Goal: Information Seeking & Learning: Learn about a topic

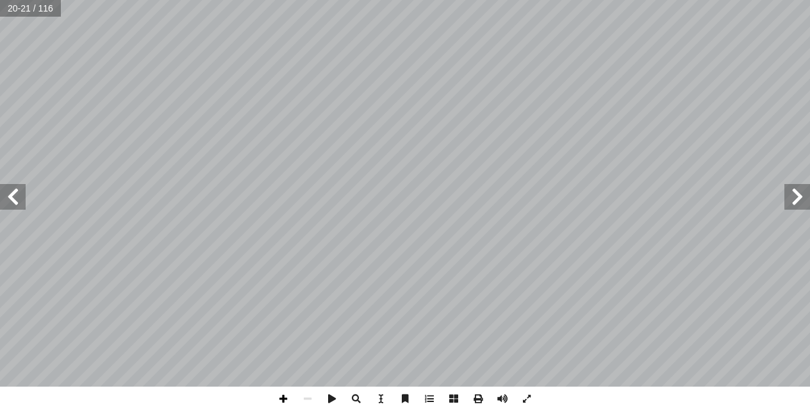
click at [280, 394] on span at bounding box center [283, 399] width 24 height 24
click at [19, 194] on span at bounding box center [13, 197] width 26 height 26
click at [15, 203] on span at bounding box center [13, 197] width 26 height 26
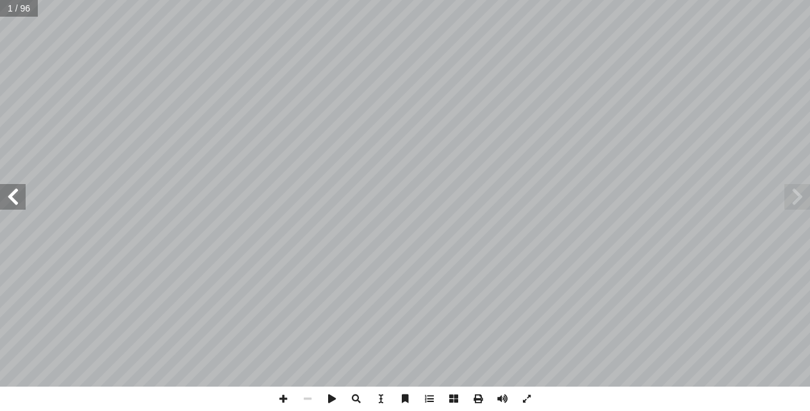
click at [15, 203] on span at bounding box center [13, 197] width 26 height 26
click at [13, 204] on span at bounding box center [13, 197] width 26 height 26
click at [13, 206] on span at bounding box center [13, 197] width 26 height 26
click at [17, 195] on span at bounding box center [13, 197] width 26 height 26
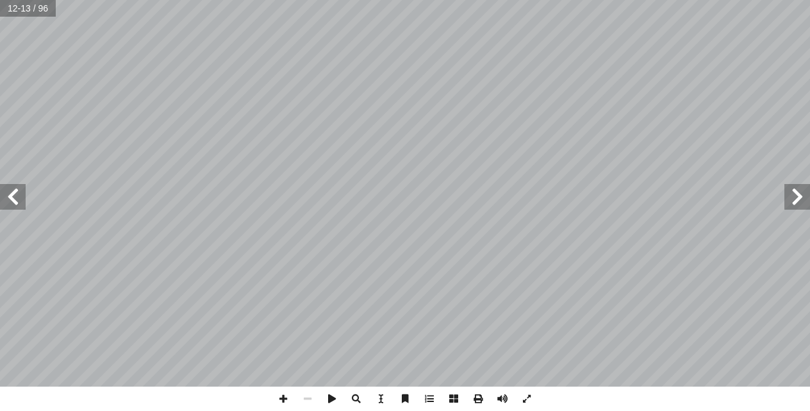
click at [18, 194] on span at bounding box center [13, 197] width 26 height 26
click at [802, 200] on span at bounding box center [798, 197] width 26 height 26
click at [14, 206] on span at bounding box center [13, 197] width 26 height 26
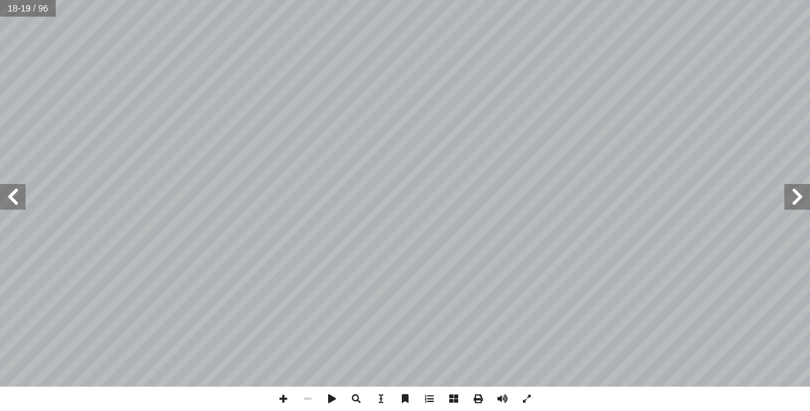
click at [13, 203] on span at bounding box center [13, 197] width 26 height 26
click at [805, 194] on span at bounding box center [798, 197] width 26 height 26
click at [796, 196] on span at bounding box center [798, 197] width 26 height 26
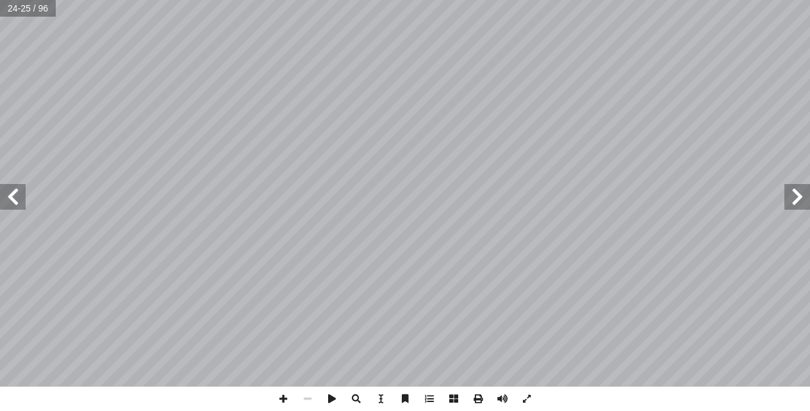
click at [796, 196] on span at bounding box center [798, 197] width 26 height 26
click at [801, 205] on span at bounding box center [798, 197] width 26 height 26
click at [283, 399] on span at bounding box center [283, 399] width 24 height 24
click at [308, 395] on span at bounding box center [308, 399] width 24 height 24
click at [279, 399] on span at bounding box center [283, 399] width 24 height 24
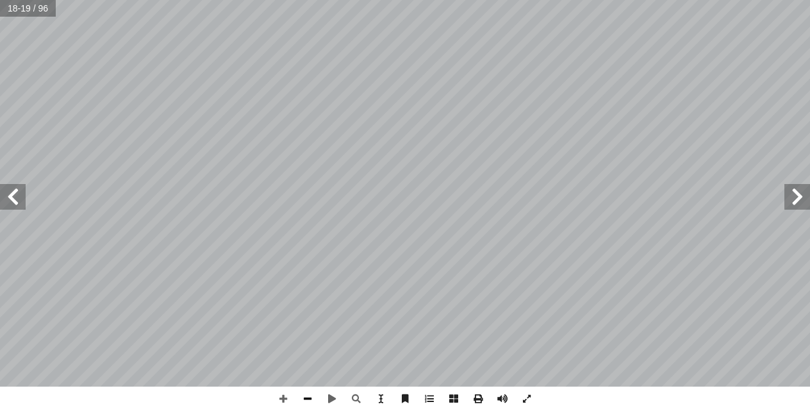
click at [306, 407] on span at bounding box center [308, 399] width 24 height 24
click at [288, 400] on span at bounding box center [283, 399] width 24 height 24
click at [308, 402] on span at bounding box center [308, 399] width 24 height 24
click at [280, 402] on span at bounding box center [283, 399] width 24 height 24
